Goal: Share content: Share content

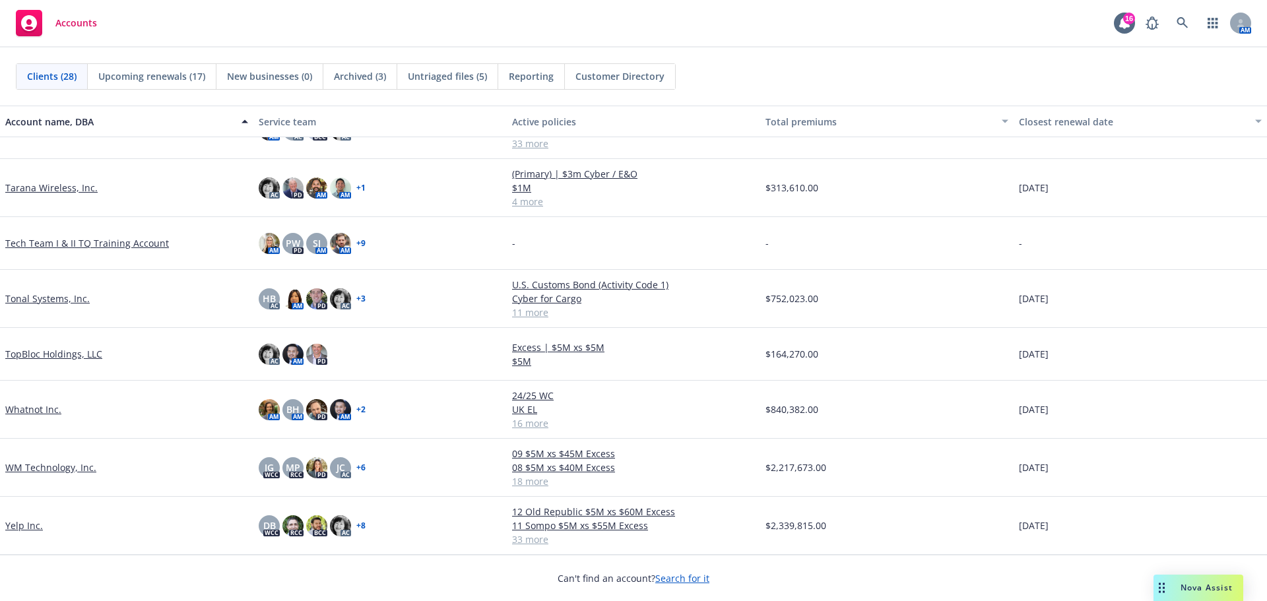
scroll to position [1088, 0]
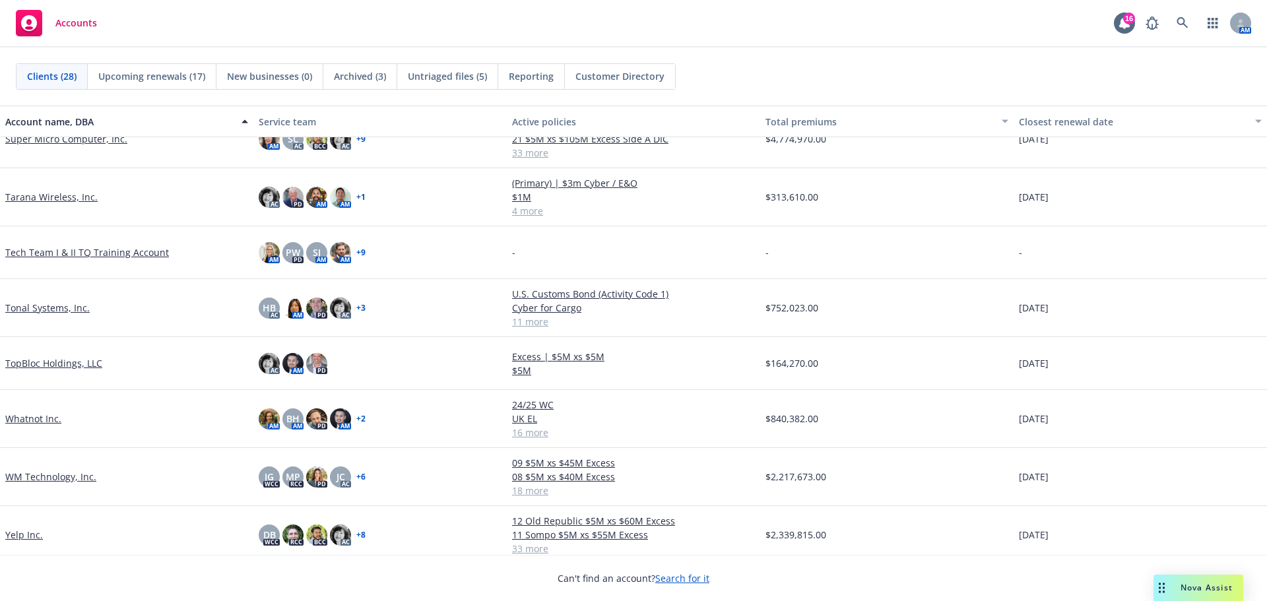
click at [40, 472] on link "WM Technology, Inc." at bounding box center [50, 477] width 91 height 14
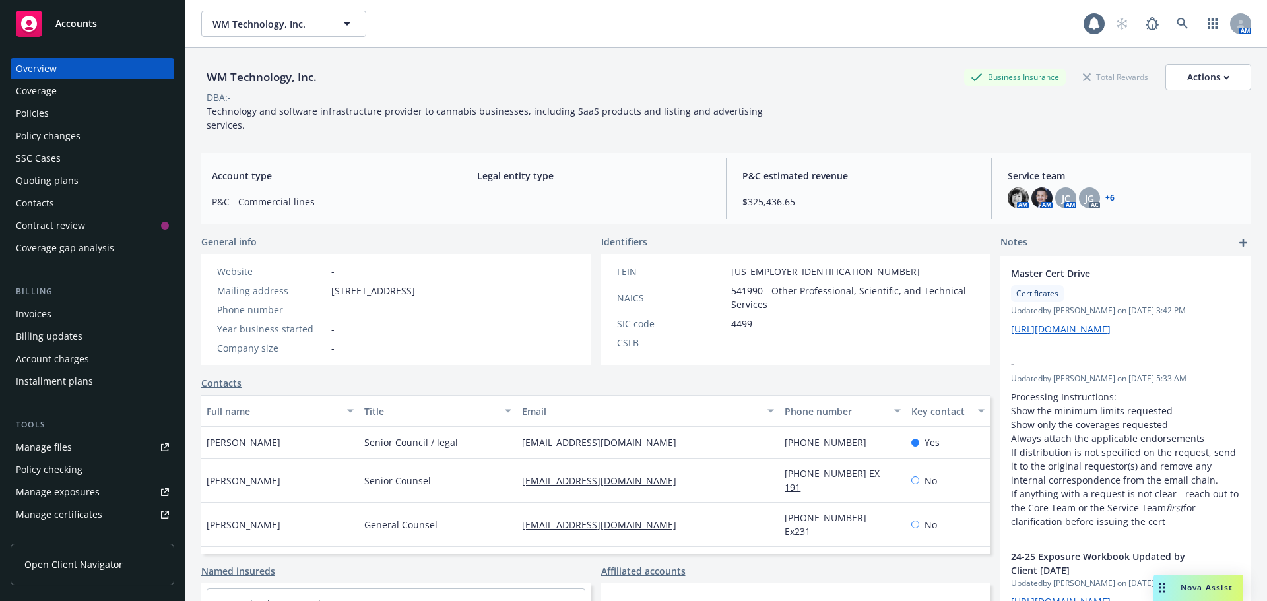
drag, startPoint x: 48, startPoint y: 113, endPoint x: 57, endPoint y: 110, distance: 10.4
click at [48, 112] on div "Policies" at bounding box center [32, 113] width 33 height 21
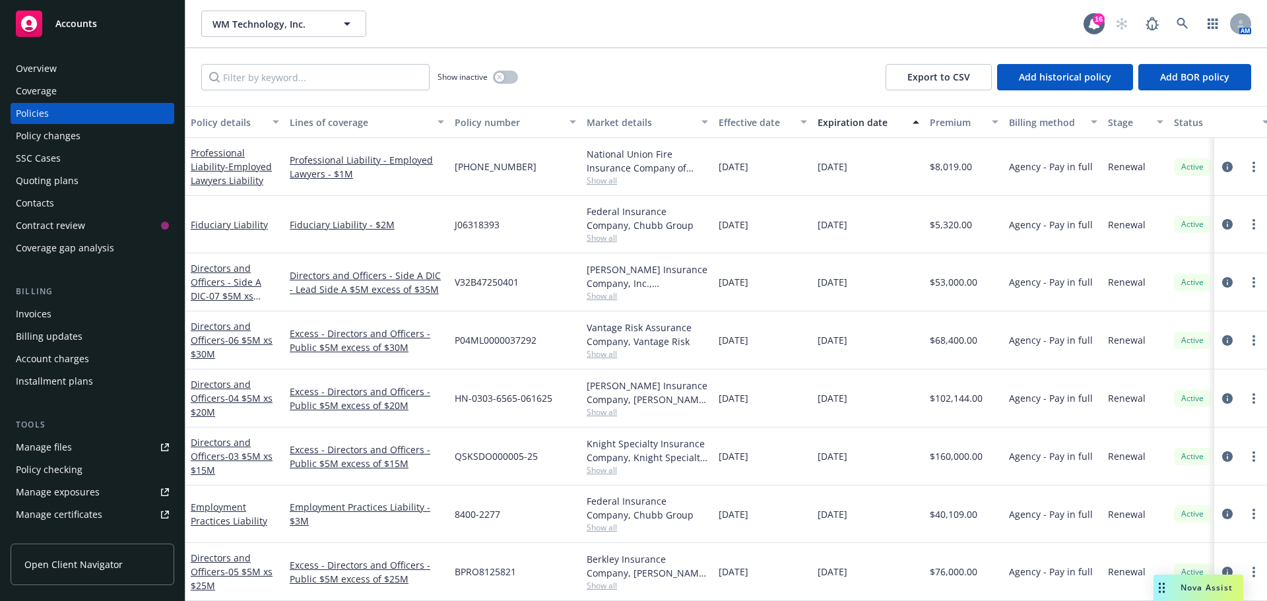
scroll to position [649, 0]
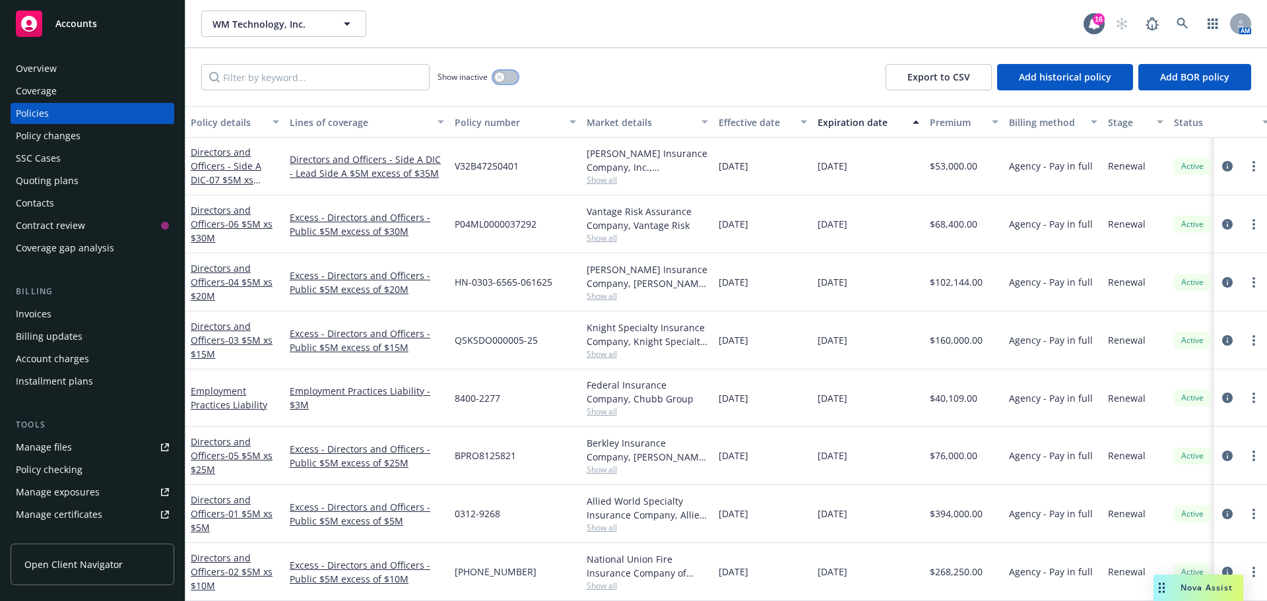
click at [509, 76] on button "button" at bounding box center [505, 77] width 25 height 13
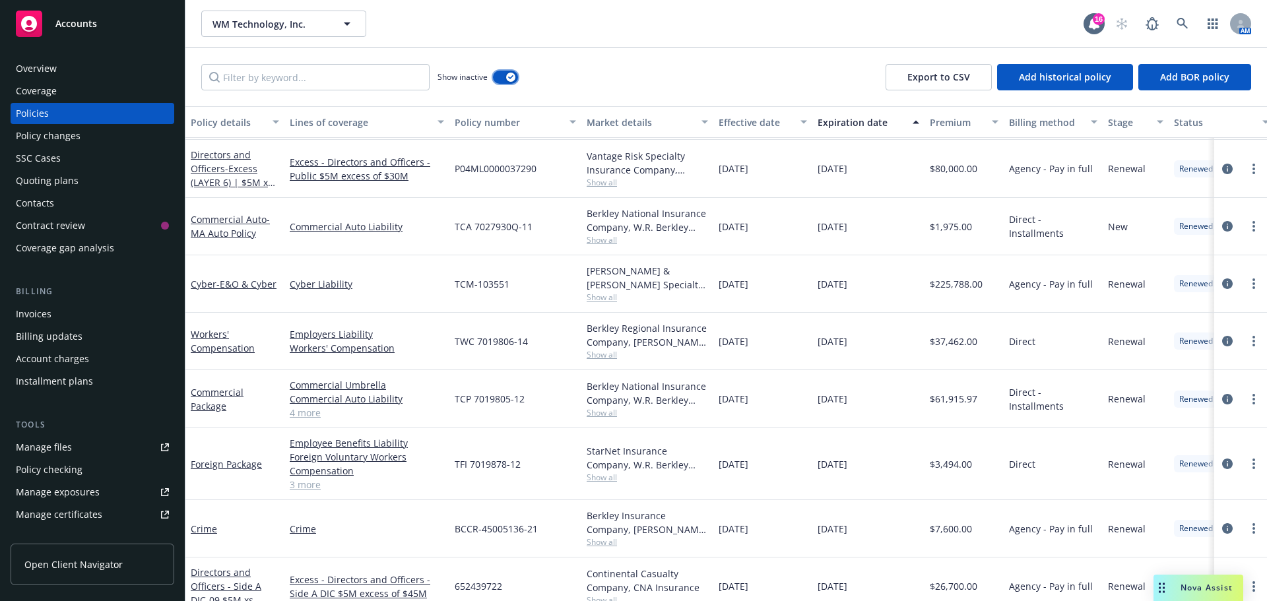
scroll to position [3730, 0]
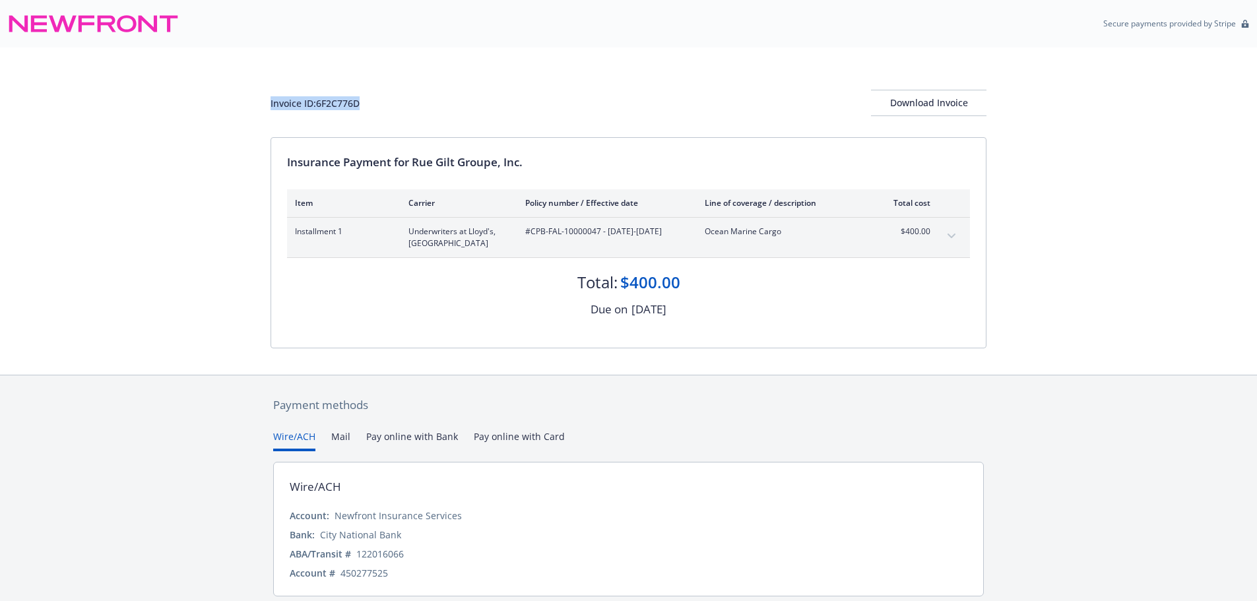
drag, startPoint x: 375, startPoint y: 109, endPoint x: 271, endPoint y: 114, distance: 105.1
click at [271, 114] on div "Invoice ID: 6F2C776D Download Invoice" at bounding box center [629, 103] width 716 height 26
copy div "Invoice ID: 6F2C776D"
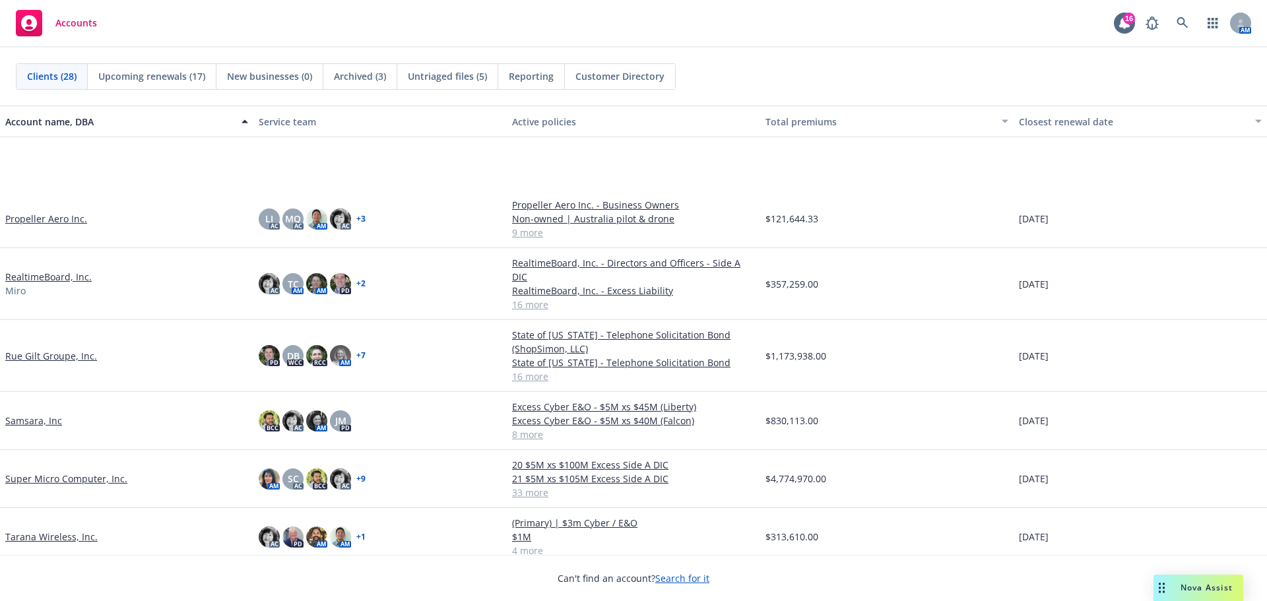
scroll to position [1060, 0]
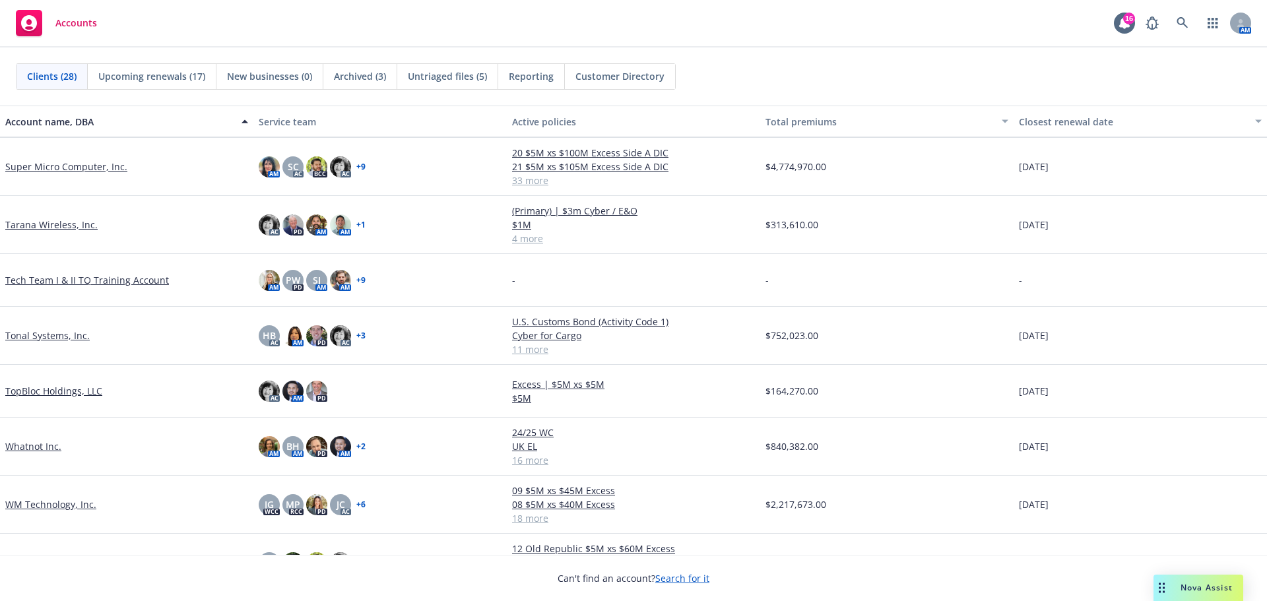
drag, startPoint x: 96, startPoint y: 164, endPoint x: 118, endPoint y: 166, distance: 21.9
click at [96, 164] on link "Super Micro Computer, Inc." at bounding box center [66, 167] width 122 height 14
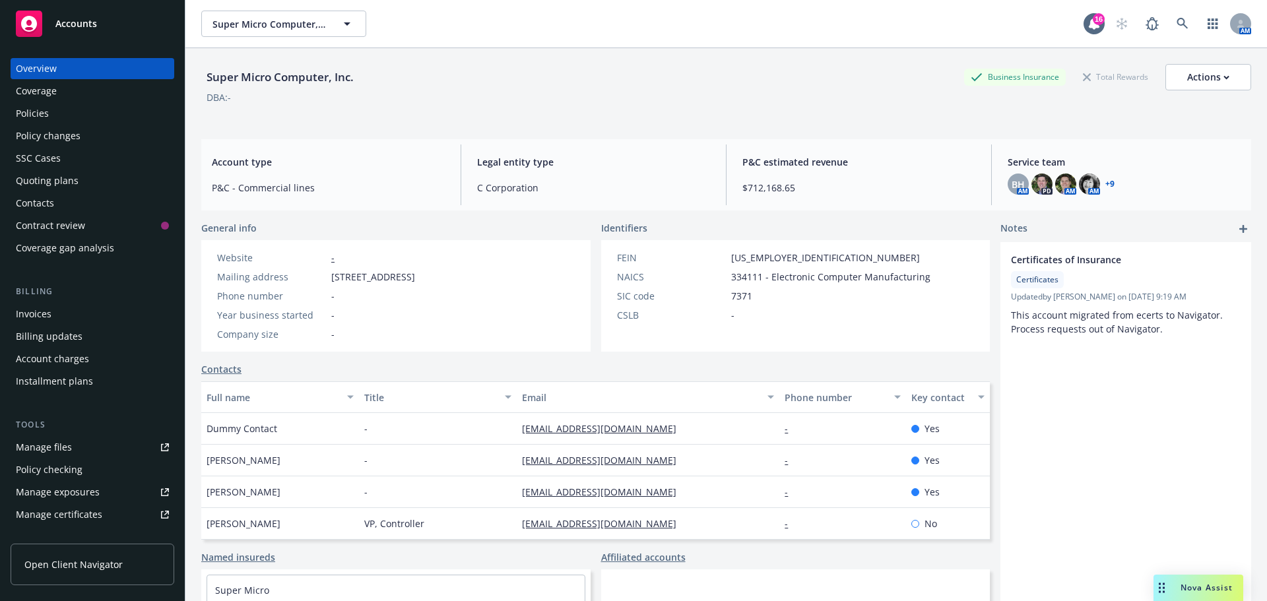
click at [53, 445] on div "Manage files" at bounding box center [44, 447] width 56 height 21
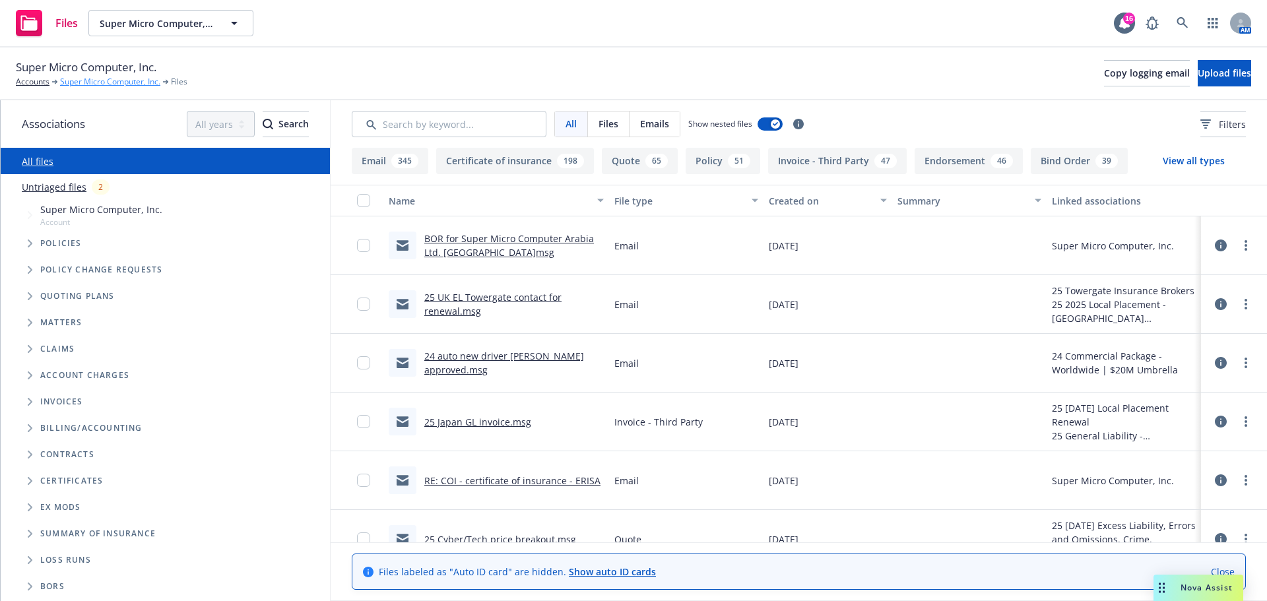
click at [104, 82] on link "Super Micro Computer, Inc." at bounding box center [110, 82] width 100 height 12
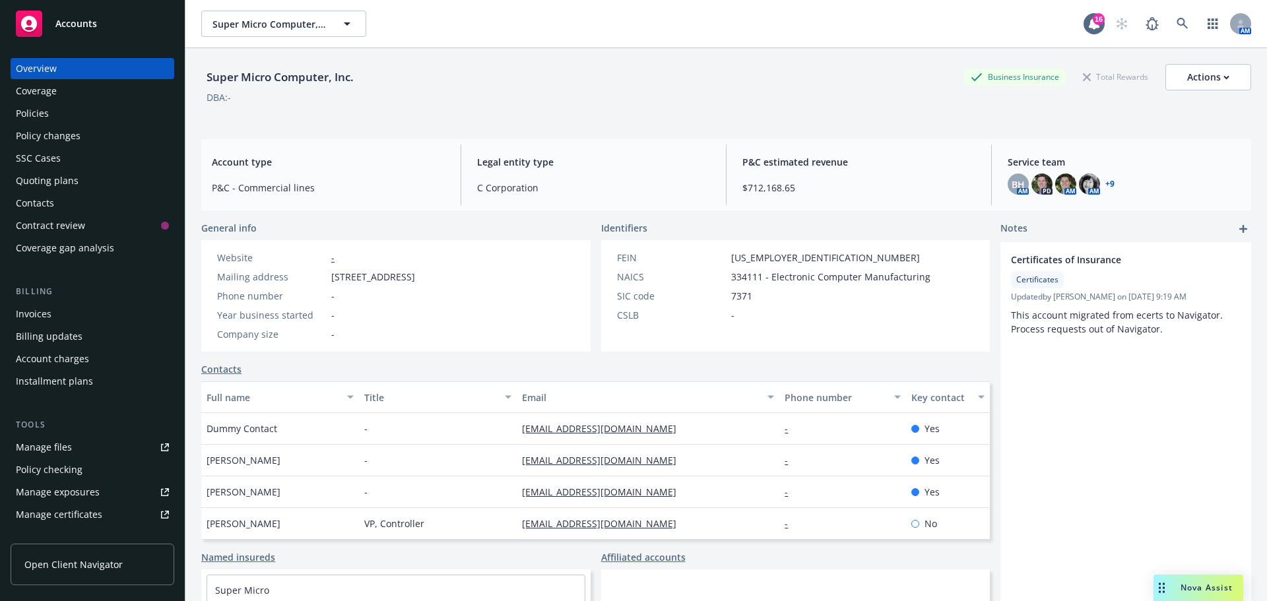
click at [69, 181] on div "Quoting plans" at bounding box center [47, 180] width 63 height 21
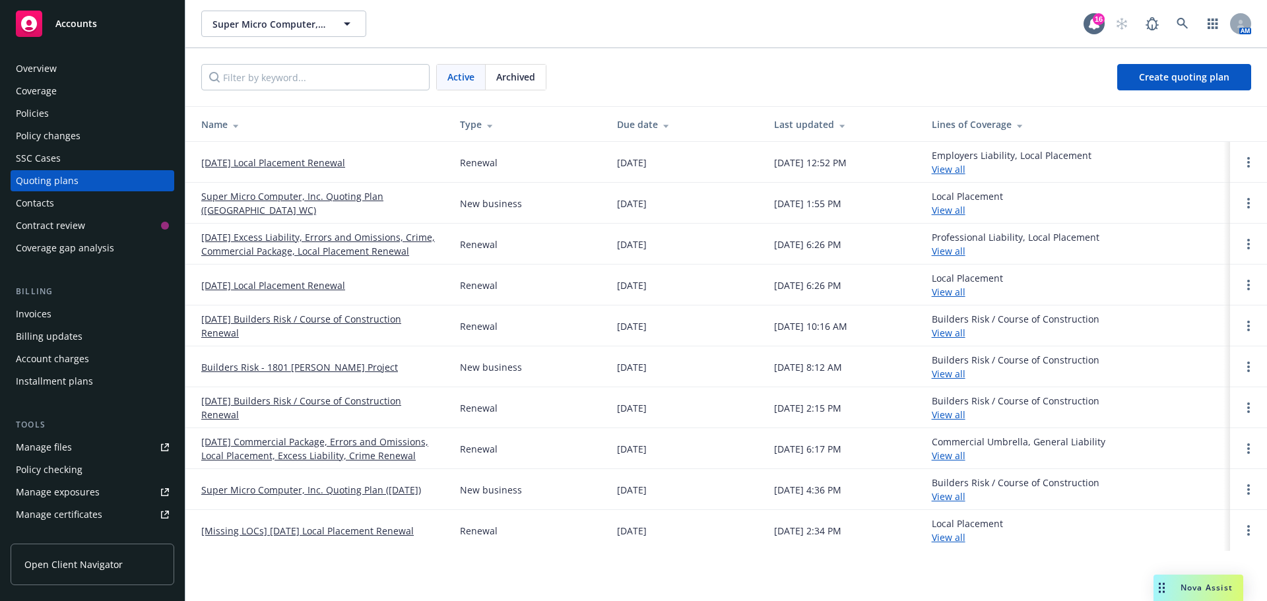
drag, startPoint x: 278, startPoint y: 248, endPoint x: 302, endPoint y: 242, distance: 24.5
click at [279, 248] on link "[DATE] Excess Liability, Errors and Omissions, Crime, Commercial Package, Local…" at bounding box center [320, 244] width 238 height 28
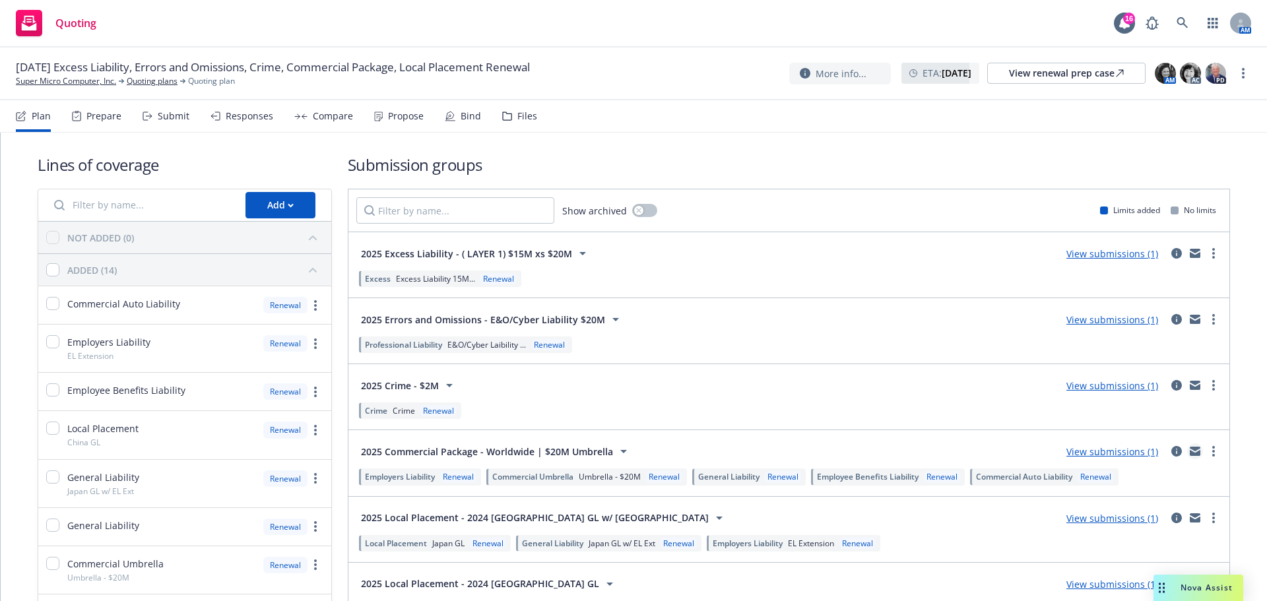
click at [1190, 453] on icon "mail" at bounding box center [1195, 453] width 11 height 6
